Goal: Information Seeking & Learning: Learn about a topic

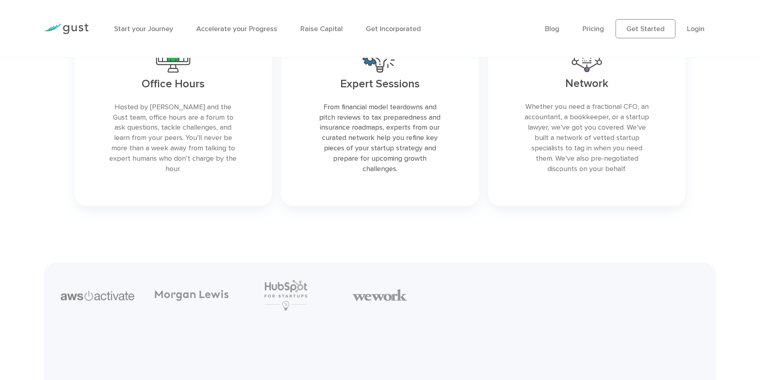
scroll to position [1405, 0]
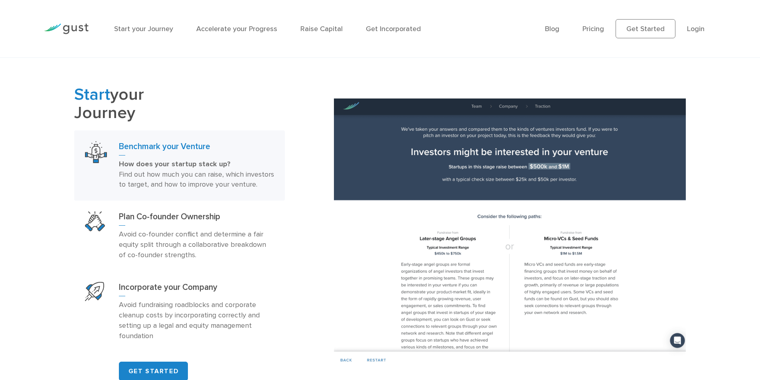
scroll to position [402, 0]
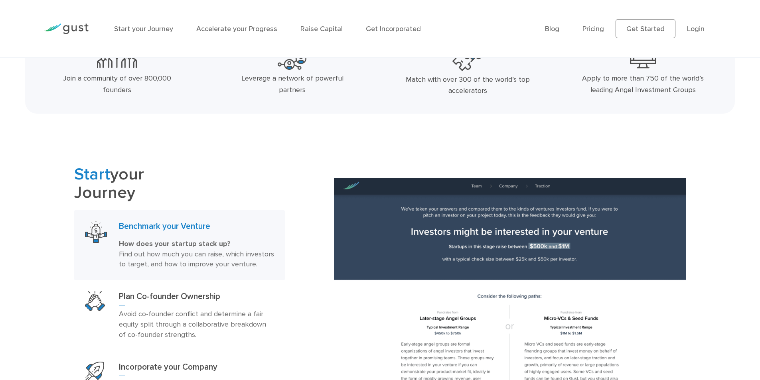
click at [310, 4] on div "Start your Journey Accelerate your Progress Raise Capital Get Incorporated Blog…" at bounding box center [380, 28] width 684 height 57
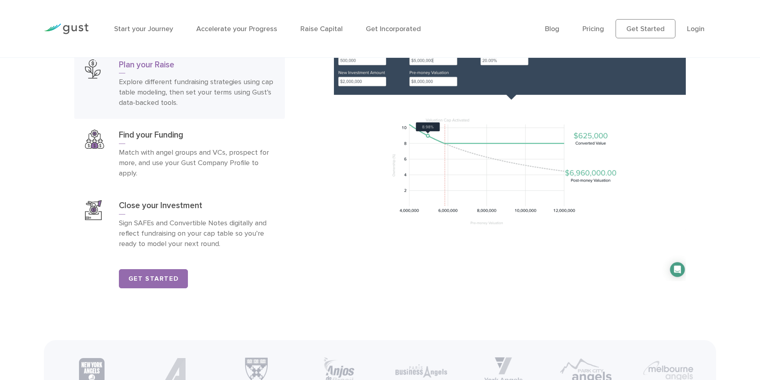
scroll to position [1439, 0]
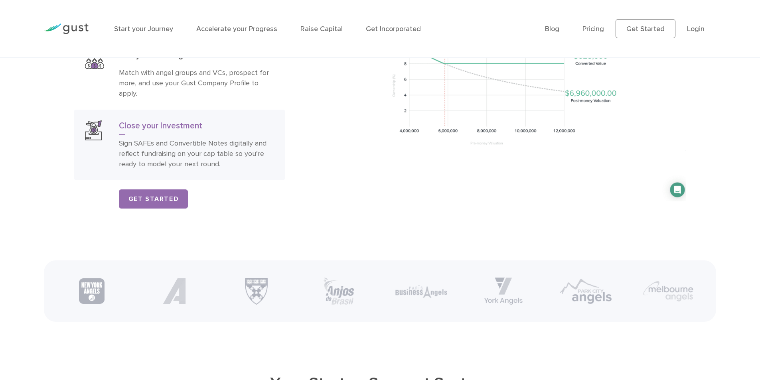
click at [200, 110] on link "Find your Funding Match with angel groups and VCs, prospect for more, and use y…" at bounding box center [179, 74] width 211 height 71
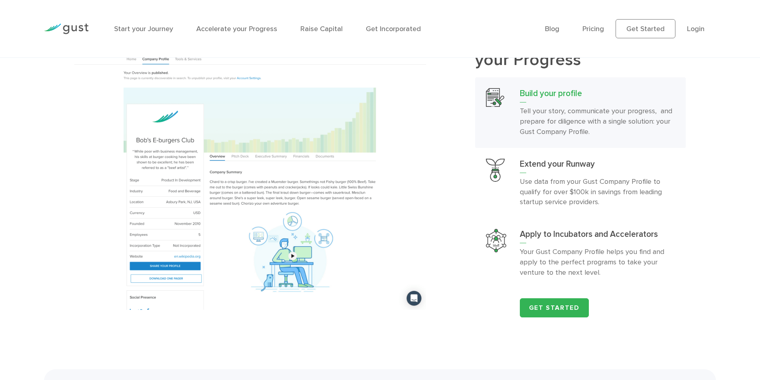
scroll to position [961, 0]
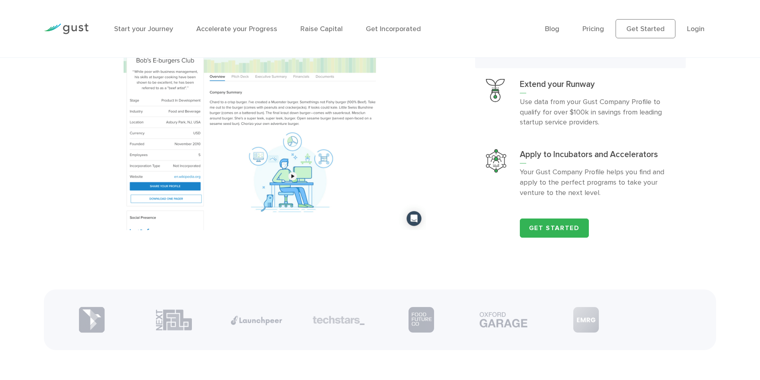
click at [67, 28] on img at bounding box center [66, 29] width 45 height 11
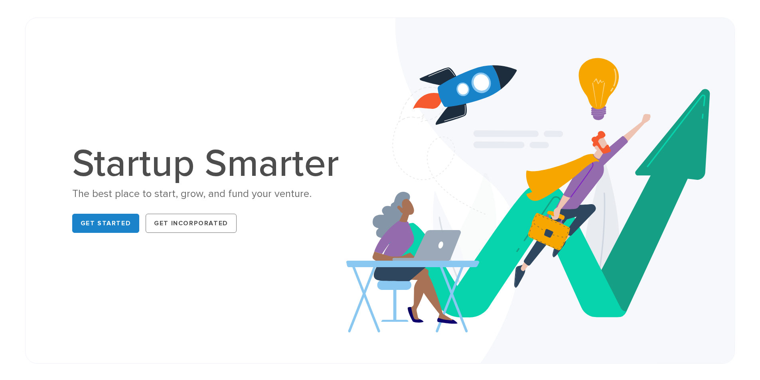
scroll to position [80, 0]
